Goal: Task Accomplishment & Management: Use online tool/utility

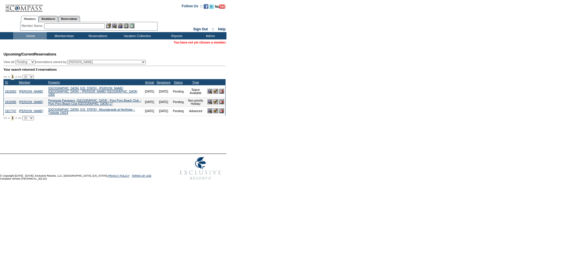
click at [75, 26] on input "text" at bounding box center [74, 26] width 61 height 6
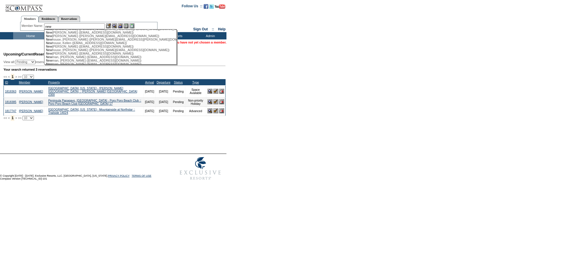
scroll to position [74, 0]
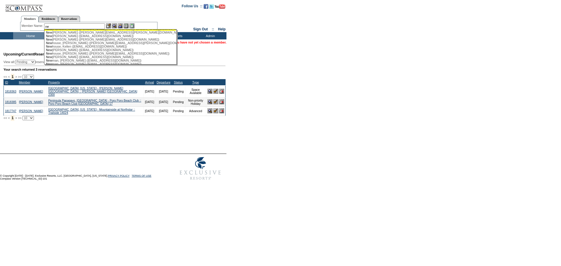
type input "n"
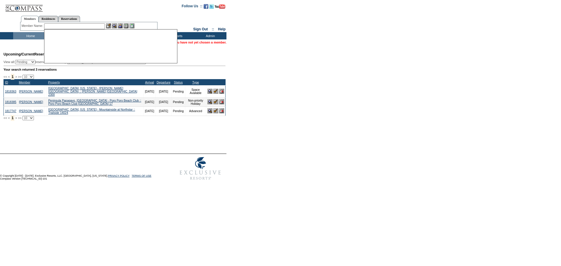
scroll to position [0, 0]
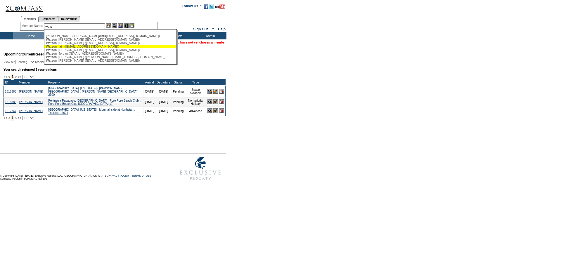
click at [92, 48] on div "Wats on, Iain (new.iwatson@watsoncap.com)" at bounding box center [110, 47] width 129 height 4
type input "Watson, Iain (new.iwatson@watsoncap.com)"
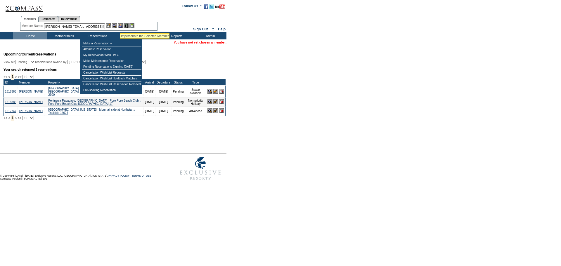
click at [122, 24] on img at bounding box center [120, 25] width 5 height 5
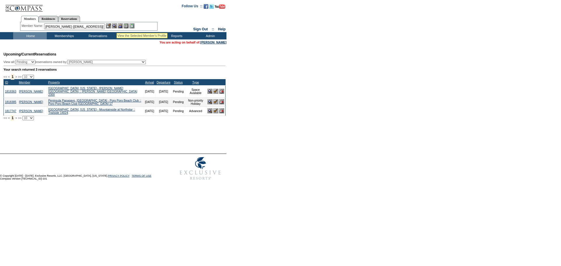
click at [117, 26] on img at bounding box center [114, 25] width 5 height 5
